Goal: Task Accomplishment & Management: Complete application form

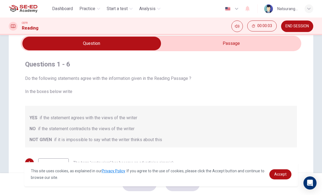
scroll to position [19, 0]
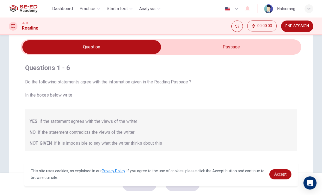
click at [239, 50] on input "checkbox" at bounding box center [91, 47] width 421 height 14
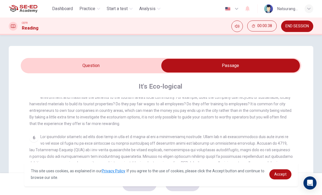
scroll to position [0, 0]
click at [111, 66] on input "checkbox" at bounding box center [230, 66] width 421 height 14
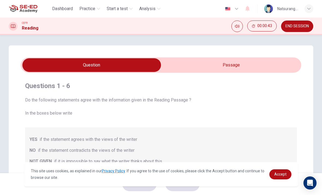
scroll to position [1, 0]
click at [229, 63] on input "checkbox" at bounding box center [91, 65] width 421 height 14
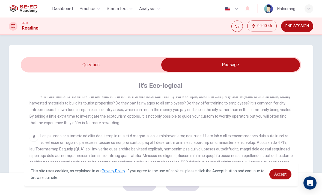
click at [40, 67] on input "checkbox" at bounding box center [230, 65] width 421 height 14
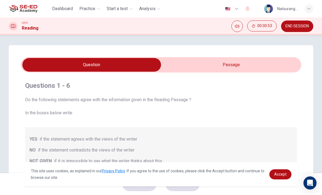
click at [266, 63] on input "checkbox" at bounding box center [91, 65] width 421 height 14
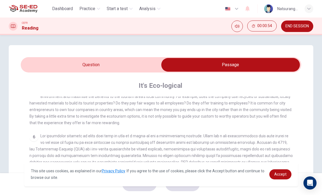
click at [30, 66] on input "checkbox" at bounding box center [230, 65] width 421 height 14
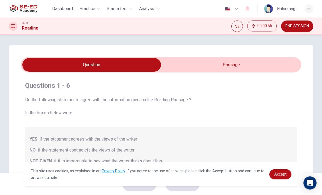
click at [253, 76] on div "Questions 1 - 6 Do the following statements agree with the information given in…" at bounding box center [161, 172] width 281 height 201
click at [228, 66] on input "checkbox" at bounding box center [91, 65] width 421 height 14
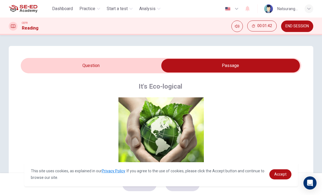
scroll to position [0, 0]
click at [48, 63] on input "checkbox" at bounding box center [230, 66] width 421 height 14
checkbox input "false"
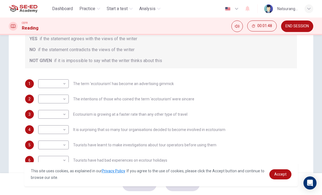
scroll to position [101, 0]
click at [57, 87] on body "This site uses cookies, as explained in our Privacy Policy . If you agree to th…" at bounding box center [161, 97] width 322 height 195
click at [43, 102] on li "NO" at bounding box center [53, 100] width 31 height 9
type input "NO"
click at [49, 102] on body "This site uses cookies, as explained in our Privacy Policy . If you agree to th…" at bounding box center [161, 97] width 322 height 195
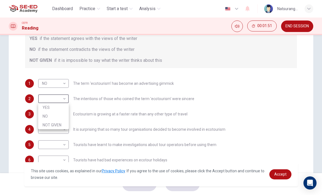
click at [48, 127] on li "NOT GIVEN" at bounding box center [53, 124] width 31 height 9
type input "NOT GIVEN"
click at [50, 114] on body "This site uses cookies, as explained in our Privacy Policy . If you agree to th…" at bounding box center [161, 97] width 322 height 195
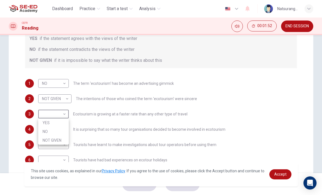
click at [45, 122] on li "YES" at bounding box center [53, 122] width 31 height 9
type input "YES"
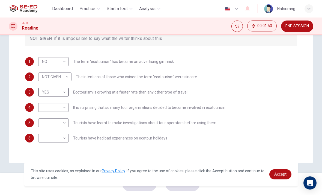
scroll to position [123, 0]
click at [55, 108] on body "This site uses cookies, as explained in our Privacy Policy . If you agree to th…" at bounding box center [161, 97] width 322 height 195
click at [46, 116] on li "YES" at bounding box center [53, 116] width 31 height 9
type input "YES"
click at [45, 124] on body "This site uses cookies, as explained in our Privacy Policy . If you agree to th…" at bounding box center [161, 97] width 322 height 195
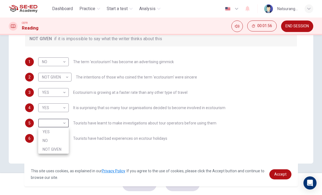
click at [52, 148] on li "NOT GIVEN" at bounding box center [53, 149] width 31 height 9
type input "NOT GIVEN"
click at [51, 139] on body "This site uses cookies, as explained in our Privacy Policy . If you agree to th…" at bounding box center [161, 97] width 322 height 195
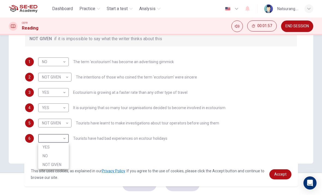
click at [44, 157] on li "NO" at bounding box center [53, 155] width 31 height 9
type input "NO"
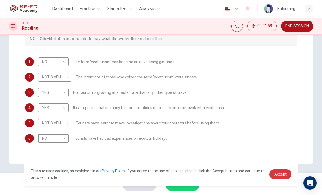
click at [278, 174] on span "Accept" at bounding box center [281, 174] width 12 height 4
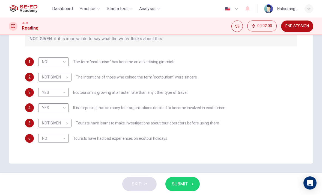
click at [189, 184] on button "SUBMIT" at bounding box center [183, 184] width 34 height 14
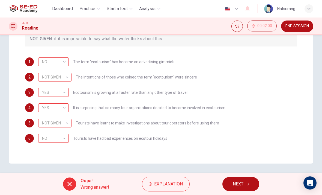
click at [47, 63] on div "NO" at bounding box center [52, 62] width 29 height 16
click at [69, 60] on div "NO NO ​" at bounding box center [53, 61] width 31 height 9
click at [49, 62] on div "NO" at bounding box center [52, 62] width 29 height 16
click at [50, 75] on div "NOT GIVEN" at bounding box center [53, 77] width 31 height 16
click at [47, 95] on div "YES" at bounding box center [52, 93] width 29 height 16
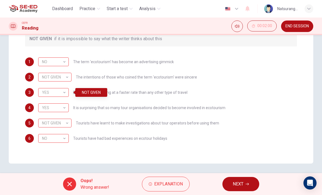
click at [47, 108] on div "YES" at bounding box center [52, 108] width 29 height 16
click at [48, 121] on div "NOT GIVEN" at bounding box center [53, 123] width 31 height 16
click at [49, 141] on div "NO" at bounding box center [52, 139] width 29 height 16
click at [239, 187] on span "NEXT" at bounding box center [238, 184] width 11 height 8
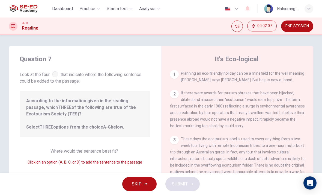
scroll to position [0, 0]
click at [177, 75] on div "1" at bounding box center [174, 74] width 9 height 9
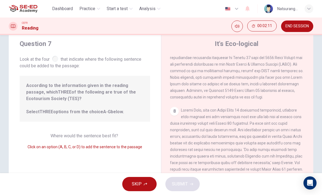
scroll to position [13, 0]
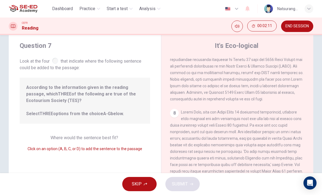
click at [43, 101] on span "According to the information given in the reading passage, which THREE of the f…" at bounding box center [84, 100] width 117 height 33
click at [58, 58] on span "Look at the four that indicate where the following sentence could be added to t…" at bounding box center [85, 64] width 131 height 14
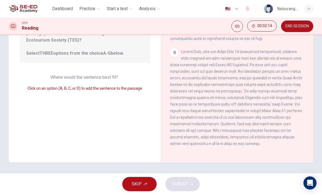
scroll to position [74, 0]
click at [34, 88] on span "Click on an option (A, B, C, or D) to add the sentence to the passage" at bounding box center [85, 88] width 115 height 4
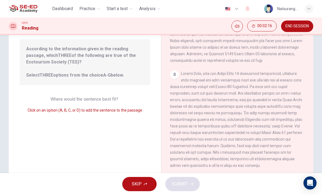
scroll to position [51, 0]
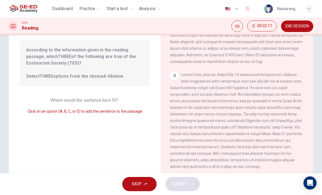
click at [46, 105] on div "Where would the sentence best fit? Click on an option (A, B, C, or D) to add th…" at bounding box center [85, 105] width 131 height 17
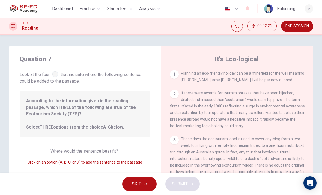
scroll to position [0, 0]
click at [56, 123] on span "According to the information given in the reading passage, which THREE of the f…" at bounding box center [84, 114] width 117 height 33
click at [76, 147] on div "Question 7 Look at the four that indicate where the following sentence could be…" at bounding box center [85, 141] width 152 height 190
click at [78, 156] on div "Where would the sentence best fit? Click on an option (A, B, C, or D) to add th…" at bounding box center [85, 156] width 131 height 17
